Goal: Use online tool/utility: Utilize a website feature to perform a specific function

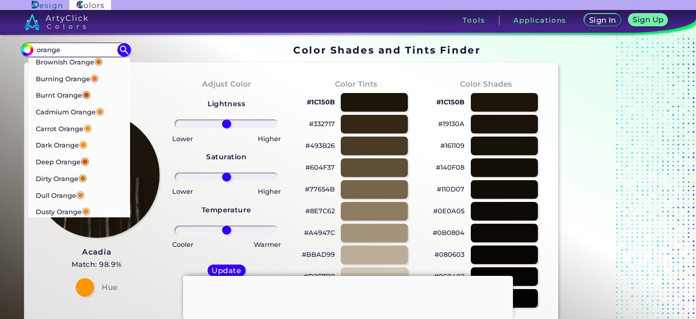
scroll to position [90, 0]
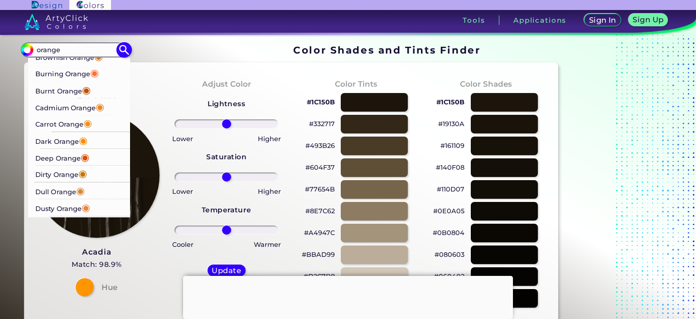
type input "orange"
click at [84, 71] on p "Burning Orange ◉" at bounding box center [66, 73] width 63 height 17
type input "#ff7034"
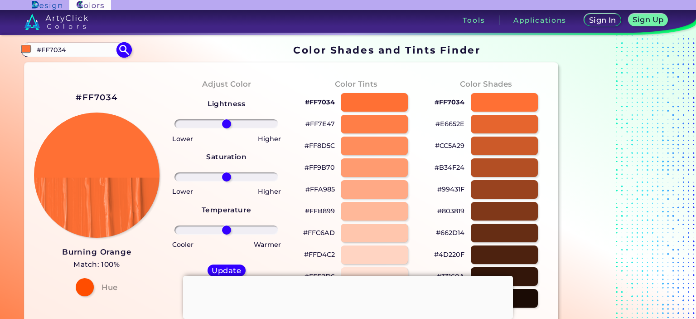
click at [89, 50] on input "#FF7034" at bounding box center [76, 50] width 84 height 12
type input "#"
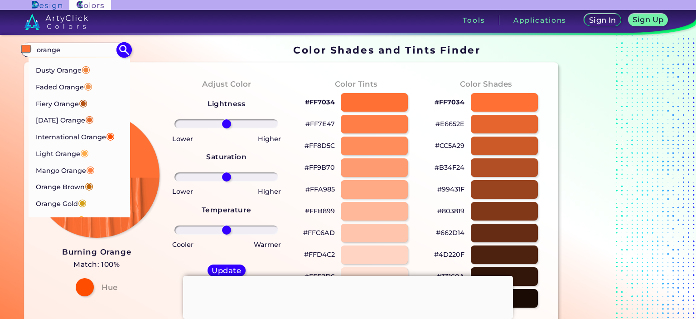
scroll to position [233, 0]
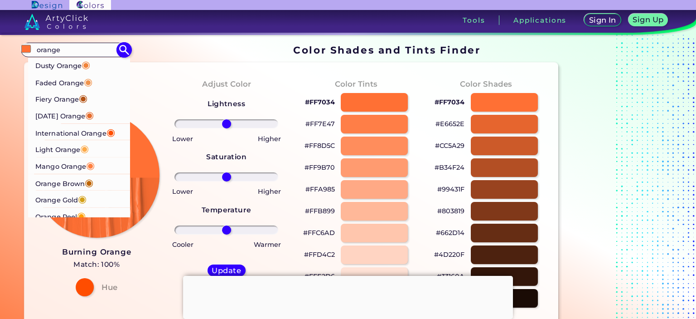
type input "orange"
click at [107, 134] on span "◉" at bounding box center [110, 132] width 9 height 12
type input "#ff4f00"
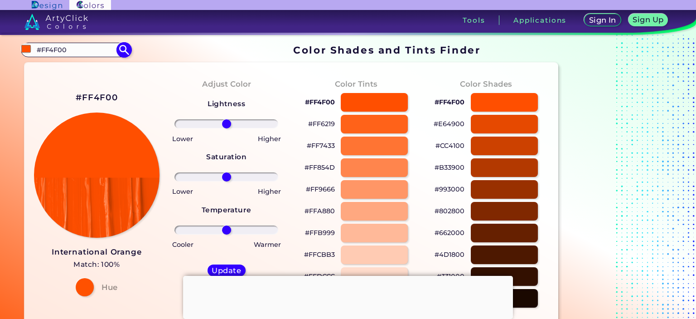
click at [99, 53] on input "#FF4F00" at bounding box center [76, 50] width 84 height 12
type input "#"
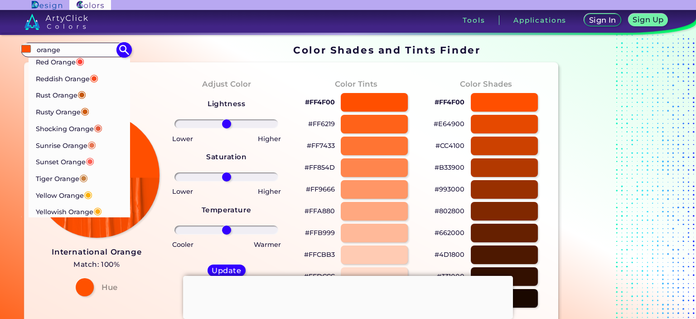
scroll to position [589, 0]
type input "orange"
click at [73, 161] on p "Sunset Orange ◉" at bounding box center [64, 162] width 59 height 17
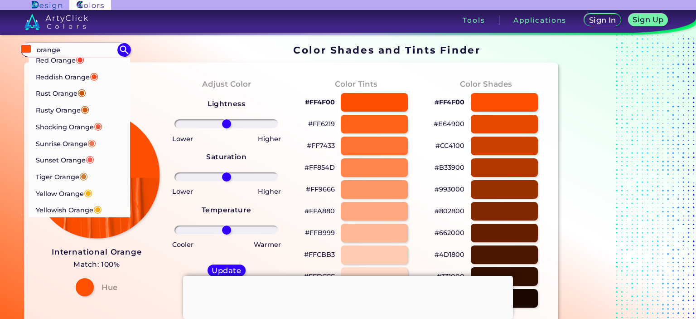
type input "#fd5e53"
type input "#FD5E53"
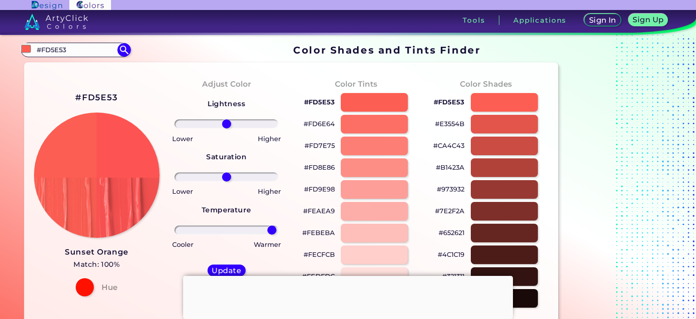
drag, startPoint x: 228, startPoint y: 232, endPoint x: 272, endPoint y: 237, distance: 44.3
type input "96"
click at [272, 234] on input "range" at bounding box center [226, 229] width 104 height 9
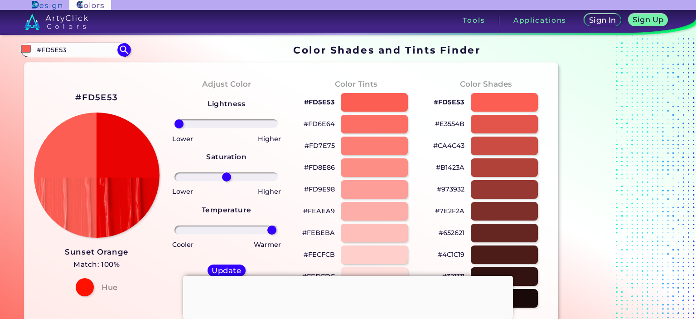
drag, startPoint x: 225, startPoint y: 123, endPoint x: 178, endPoint y: 128, distance: 47.0
type input "-100"
click at [178, 128] on input "range" at bounding box center [226, 123] width 104 height 9
click at [82, 48] on input "#FD5E53" at bounding box center [76, 50] width 84 height 12
type input "#"
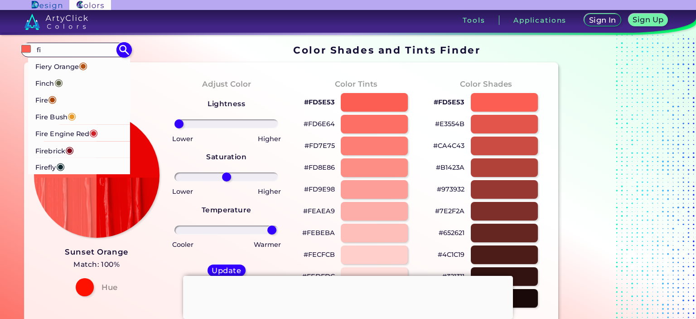
type input "fi"
click at [71, 134] on p "Fire Engine Red ◉" at bounding box center [66, 132] width 63 height 17
type input "#[DATE]"
type input "0"
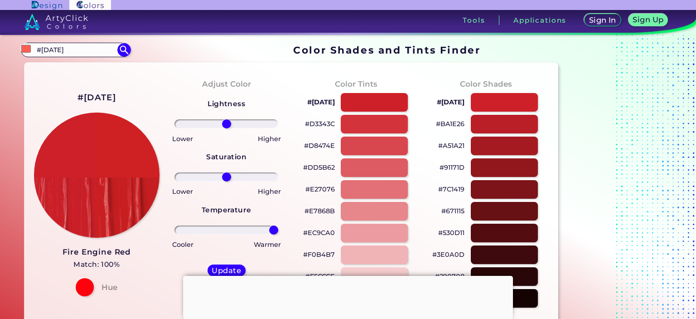
drag, startPoint x: 225, startPoint y: 227, endPoint x: 283, endPoint y: 228, distance: 58.0
type input "100"
click at [278, 228] on input "range" at bounding box center [226, 229] width 104 height 9
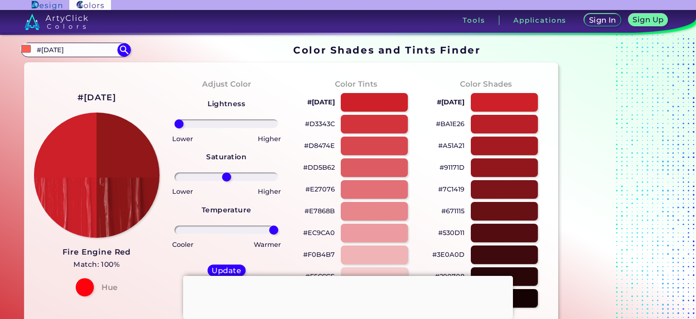
drag, startPoint x: 227, startPoint y: 121, endPoint x: 179, endPoint y: 133, distance: 49.0
type input "-100"
click at [179, 128] on input "range" at bounding box center [226, 123] width 104 height 9
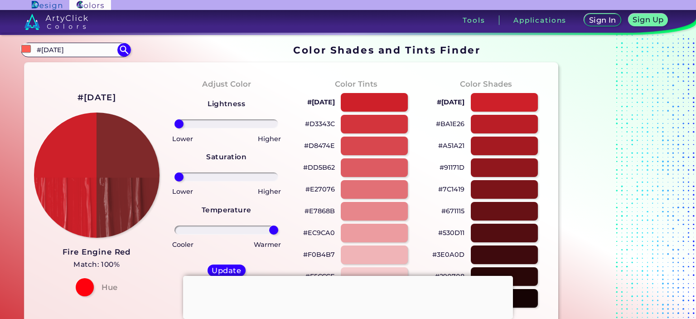
drag, startPoint x: 226, startPoint y: 177, endPoint x: 169, endPoint y: 192, distance: 58.1
type input "-100"
click at [174, 181] on input "range" at bounding box center [226, 176] width 104 height 9
click at [80, 50] on input "#[DATE]" at bounding box center [76, 50] width 84 height 12
type input "#"
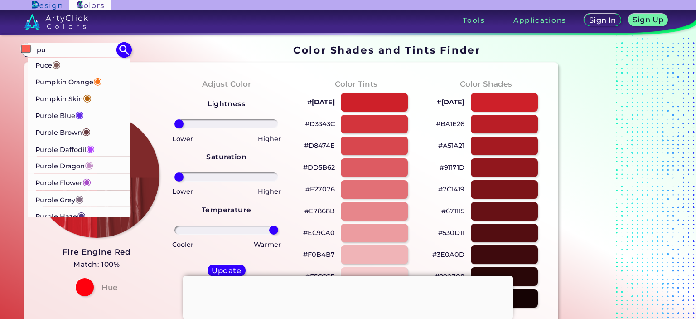
type input "pu"
click at [76, 117] on p "Purple Blue ◉" at bounding box center [59, 114] width 48 height 17
type input "#632de9"
type input "#632DE9"
type input "0"
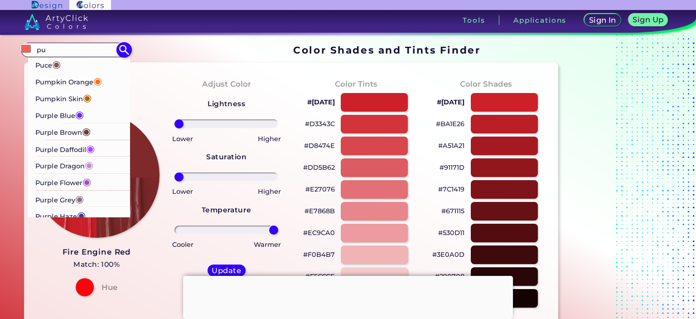
type input "0"
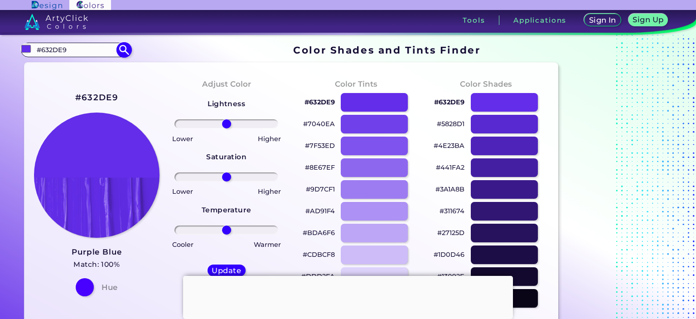
click at [86, 49] on input "#632DE9" at bounding box center [76, 50] width 84 height 12
drag, startPoint x: 227, startPoint y: 230, endPoint x: 232, endPoint y: 231, distance: 5.5
type input "12"
click at [232, 231] on input "range" at bounding box center [226, 229] width 104 height 9
drag, startPoint x: 118, startPoint y: 97, endPoint x: 74, endPoint y: 102, distance: 44.1
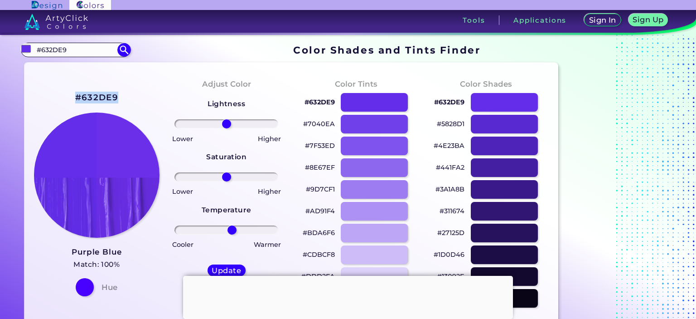
click at [74, 102] on div "#632DE9 Purple Blue Match: 100% Hue" at bounding box center [97, 193] width 130 height 247
click at [82, 99] on h2 "#632DE9" at bounding box center [96, 98] width 43 height 12
copy h2 "#632DE9"
